Goal: Task Accomplishment & Management: Use online tool/utility

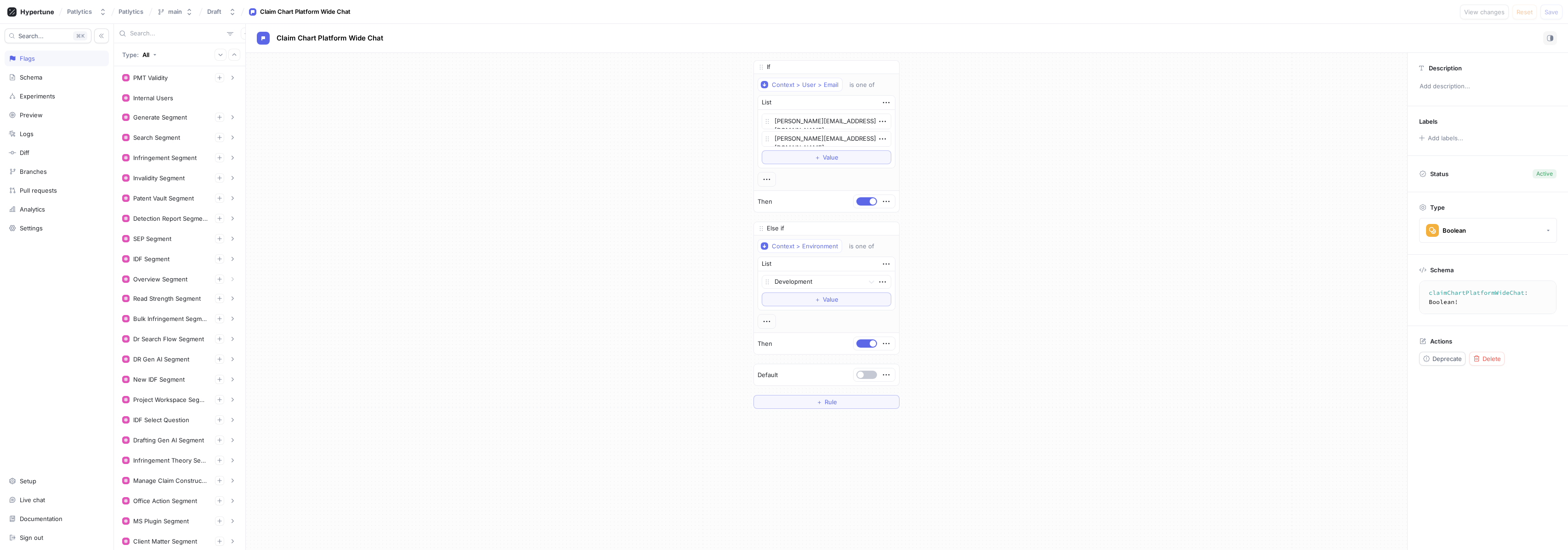
scroll to position [438, 0]
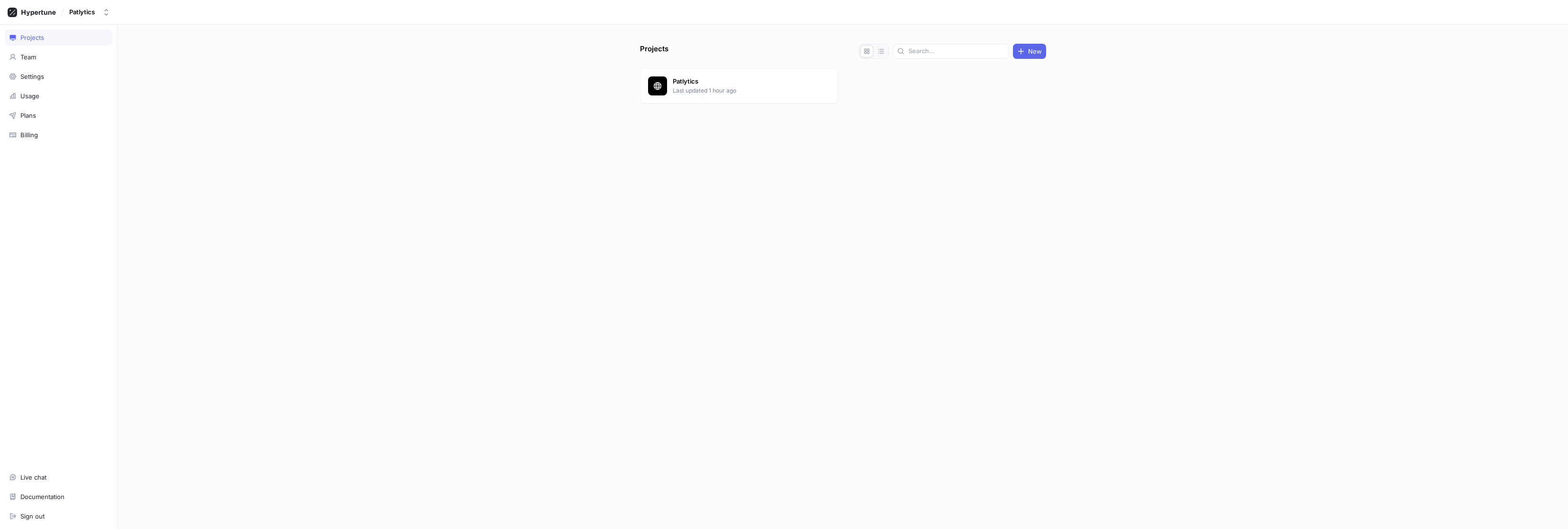
click at [287, 112] on div "Projects New Patlytics Last updated 1 hour ago" at bounding box center [842, 277] width 1450 height 504
click at [119, 109] on div "Projects New Patlytics Last updated 1 hour ago" at bounding box center [842, 277] width 1450 height 504
click at [50, 57] on div "Team" at bounding box center [58, 57] width 99 height 8
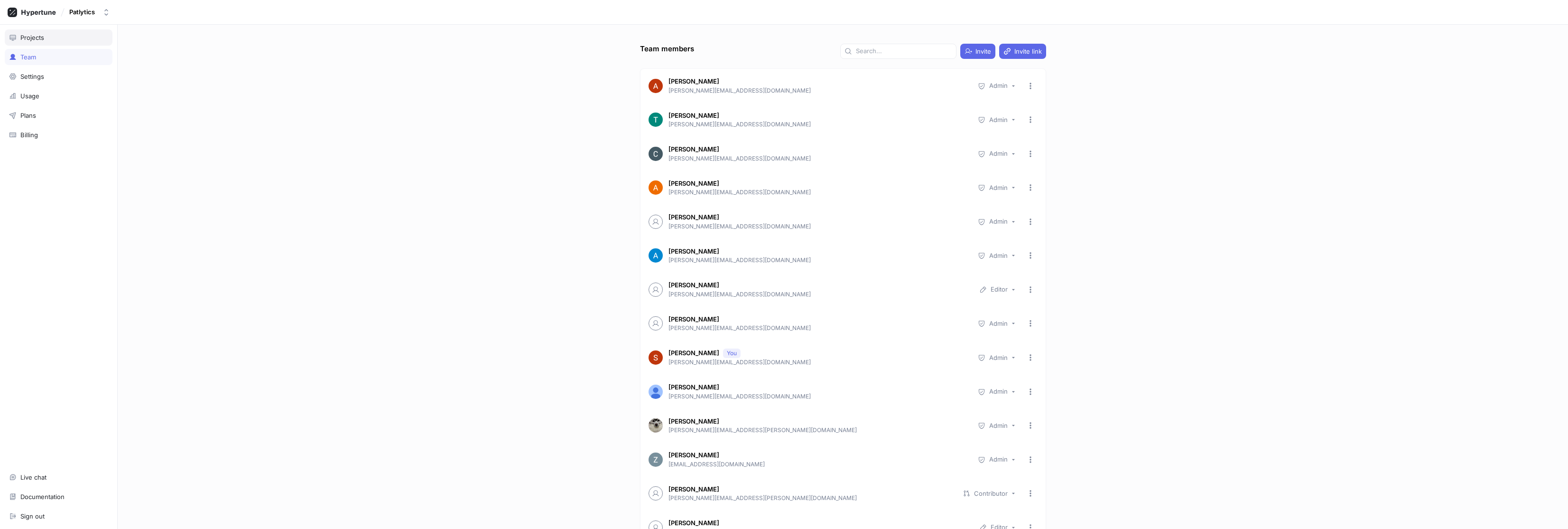
click at [86, 38] on div "Projects" at bounding box center [58, 38] width 99 height 8
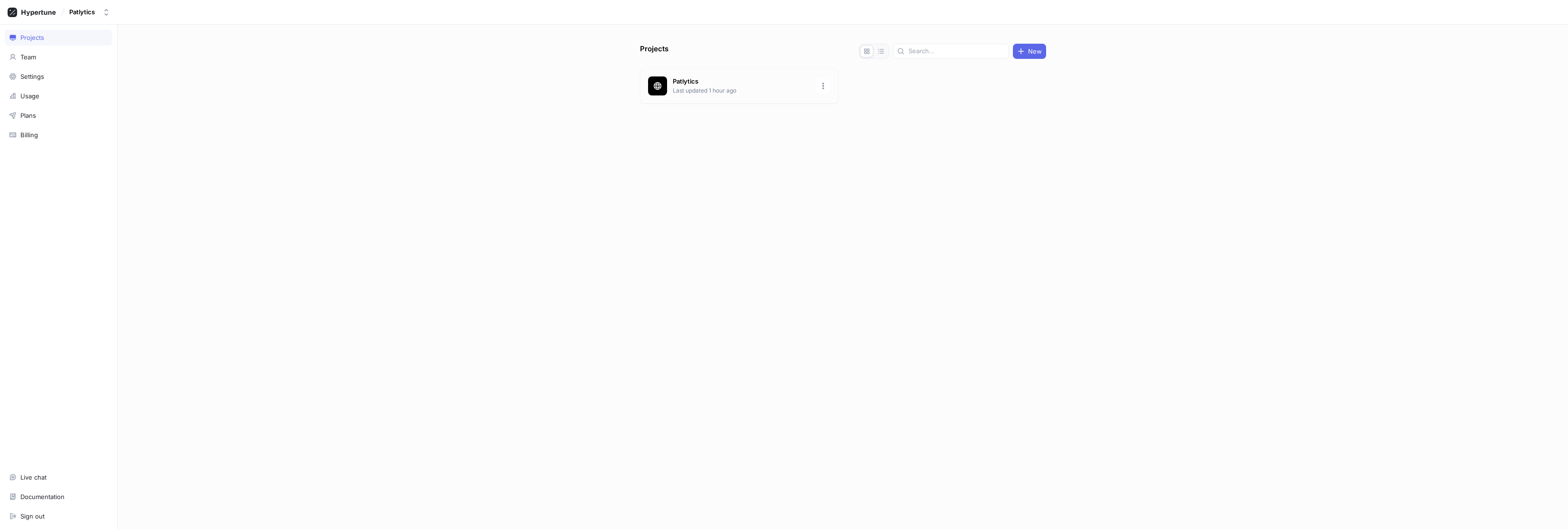
click at [765, 97] on div "Patlytics Last updated 1 hour ago" at bounding box center [739, 86] width 198 height 35
click at [251, 222] on div "‌ ‌ ‌ ‌ ‌ ‌ ‌ ‌" at bounding box center [185, 287] width 136 height 484
click at [253, 220] on div "‌ ‌ ‌ ‌ ‌ ‌ ‌ ‌" at bounding box center [185, 277] width 136 height 504
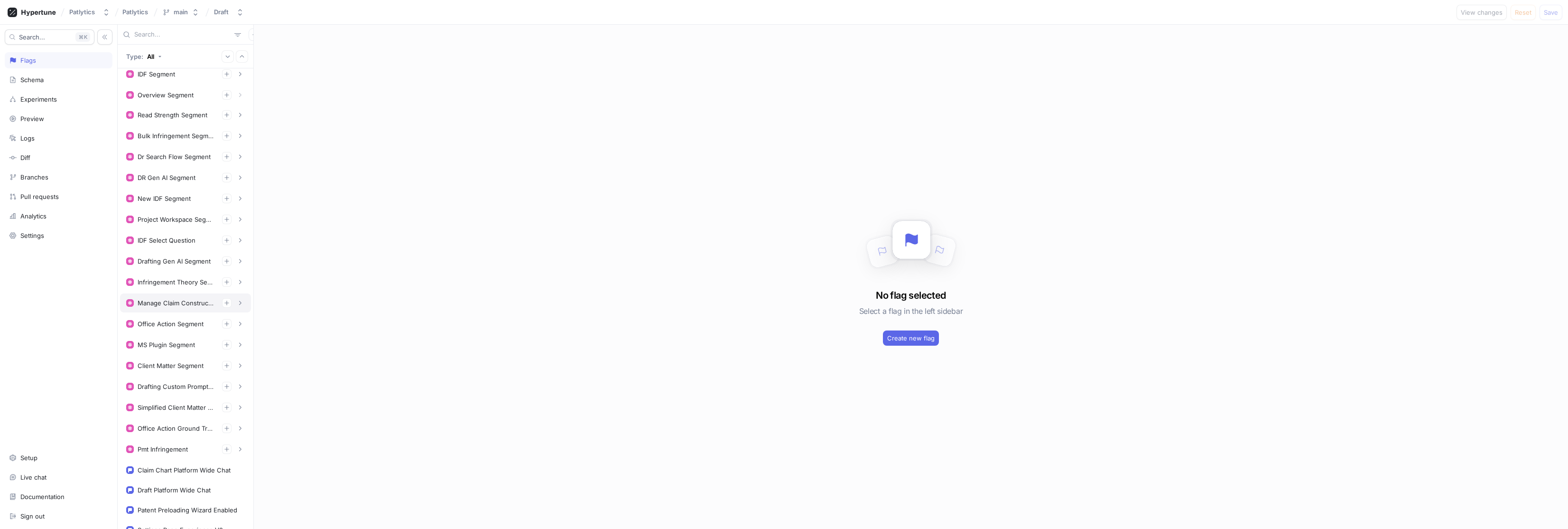
scroll to position [248, 0]
click at [189, 30] on input "text" at bounding box center [182, 35] width 96 height 9
click at [194, 258] on div "Claim Chart Platform Wide Chat" at bounding box center [184, 259] width 93 height 8
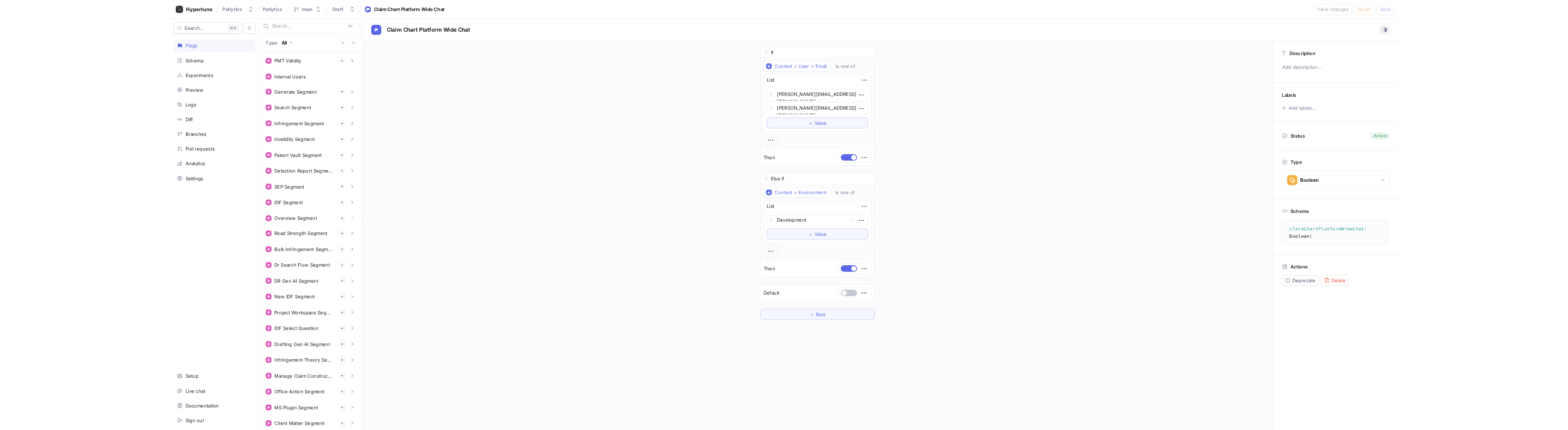
scroll to position [437, 0]
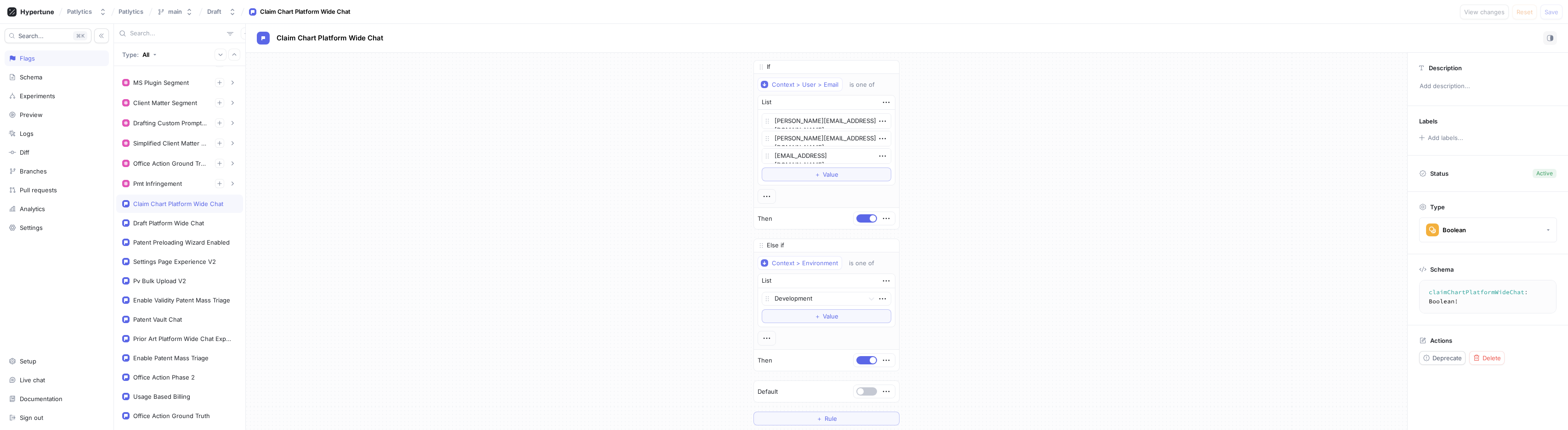
type textarea "x"
